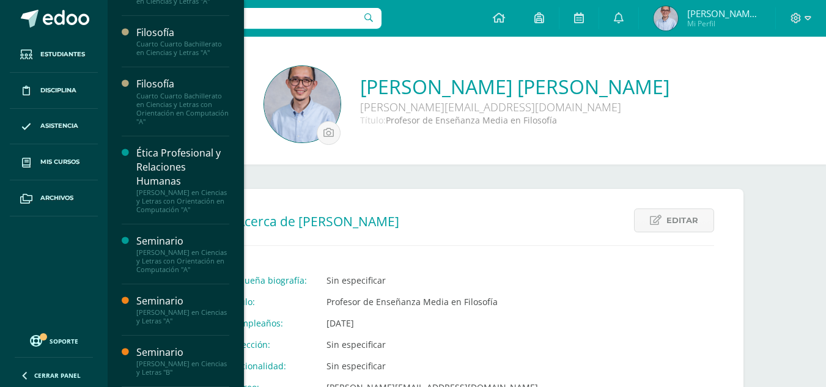
scroll to position [81, 0]
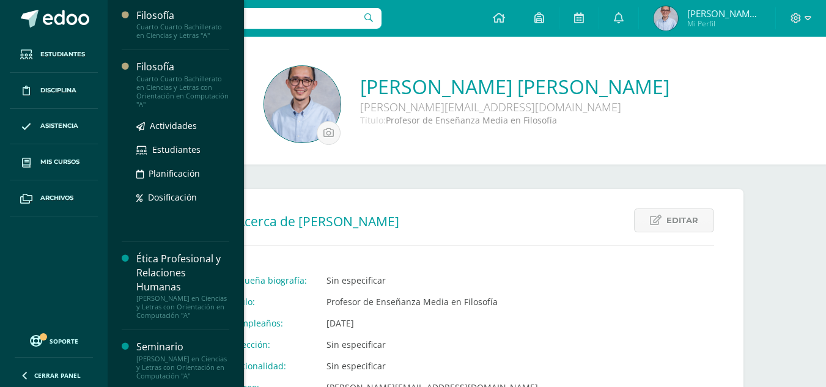
click at [179, 76] on div "Cuarto Cuarto Bachillerato en Ciencias y Letras con Orientación en Computación …" at bounding box center [182, 92] width 93 height 34
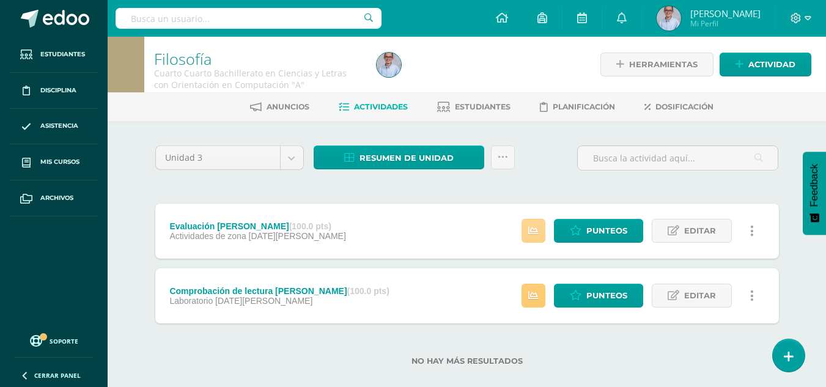
click at [542, 231] on link at bounding box center [533, 231] width 24 height 24
click at [590, 232] on span "Punteos" at bounding box center [606, 230] width 41 height 23
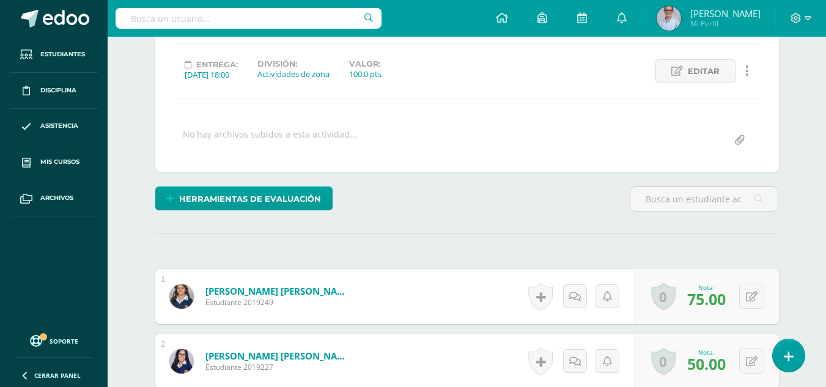
scroll to position [114, 0]
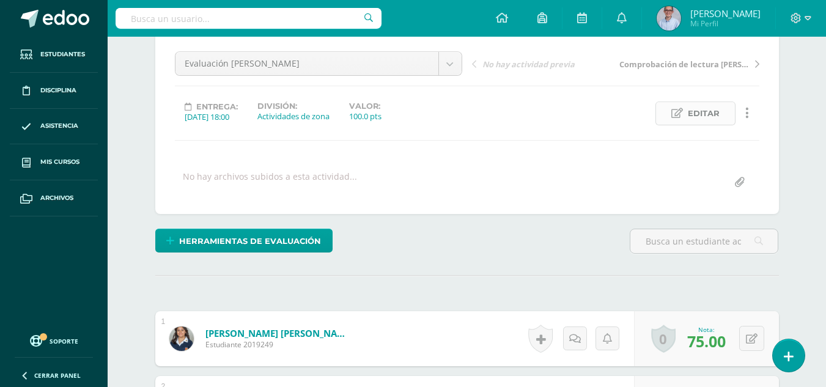
click at [710, 104] on span "Editar" at bounding box center [703, 113] width 32 height 23
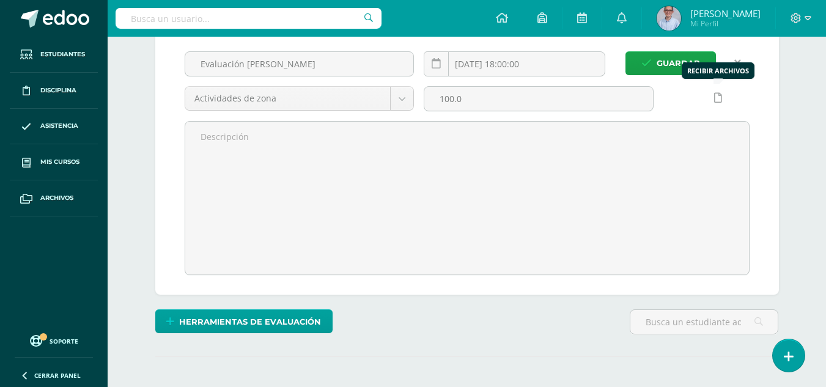
click at [720, 103] on icon at bounding box center [718, 98] width 8 height 10
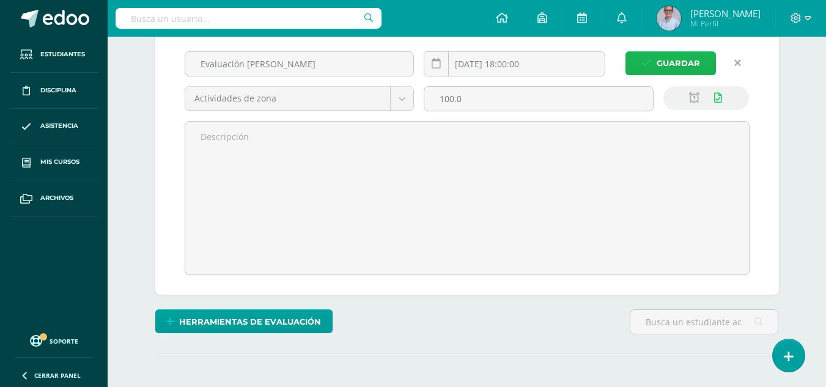
click at [664, 59] on span "Guardar" at bounding box center [677, 63] width 43 height 23
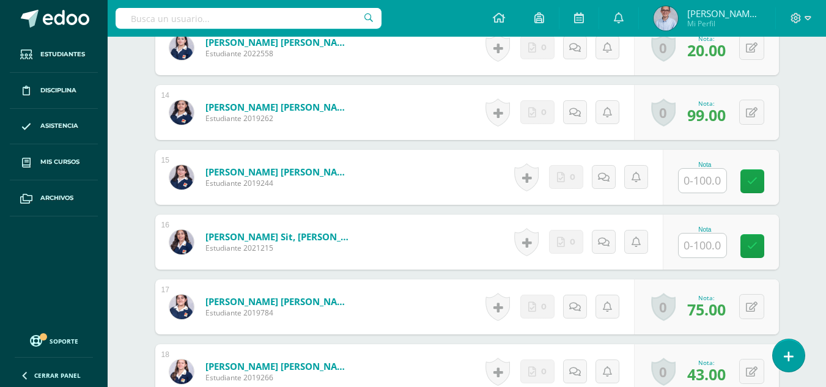
scroll to position [1190, 0]
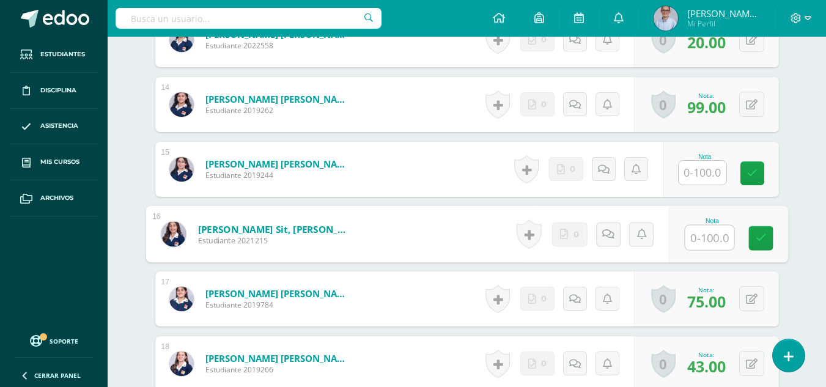
click at [701, 238] on input "text" at bounding box center [708, 237] width 49 height 24
type input "32"
click at [762, 243] on icon at bounding box center [760, 238] width 11 height 10
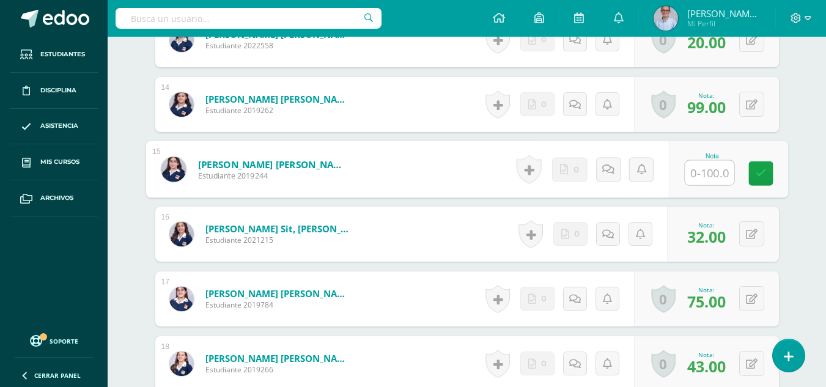
click at [702, 178] on input "text" at bounding box center [708, 173] width 49 height 24
type input "90"
click at [759, 178] on icon at bounding box center [760, 173] width 11 height 10
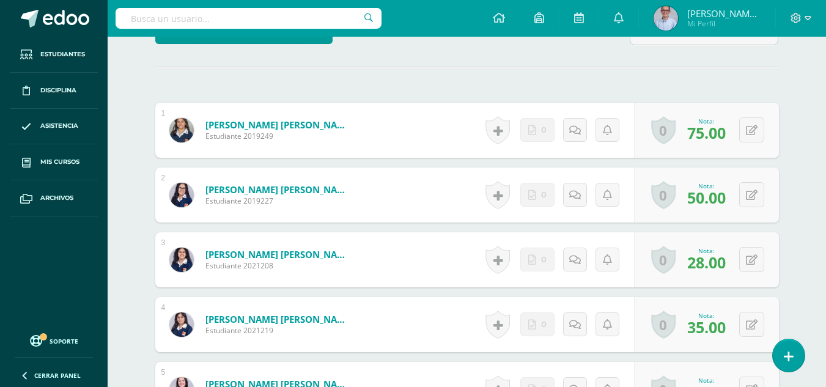
scroll to position [260, 0]
